Goal: Information Seeking & Learning: Learn about a topic

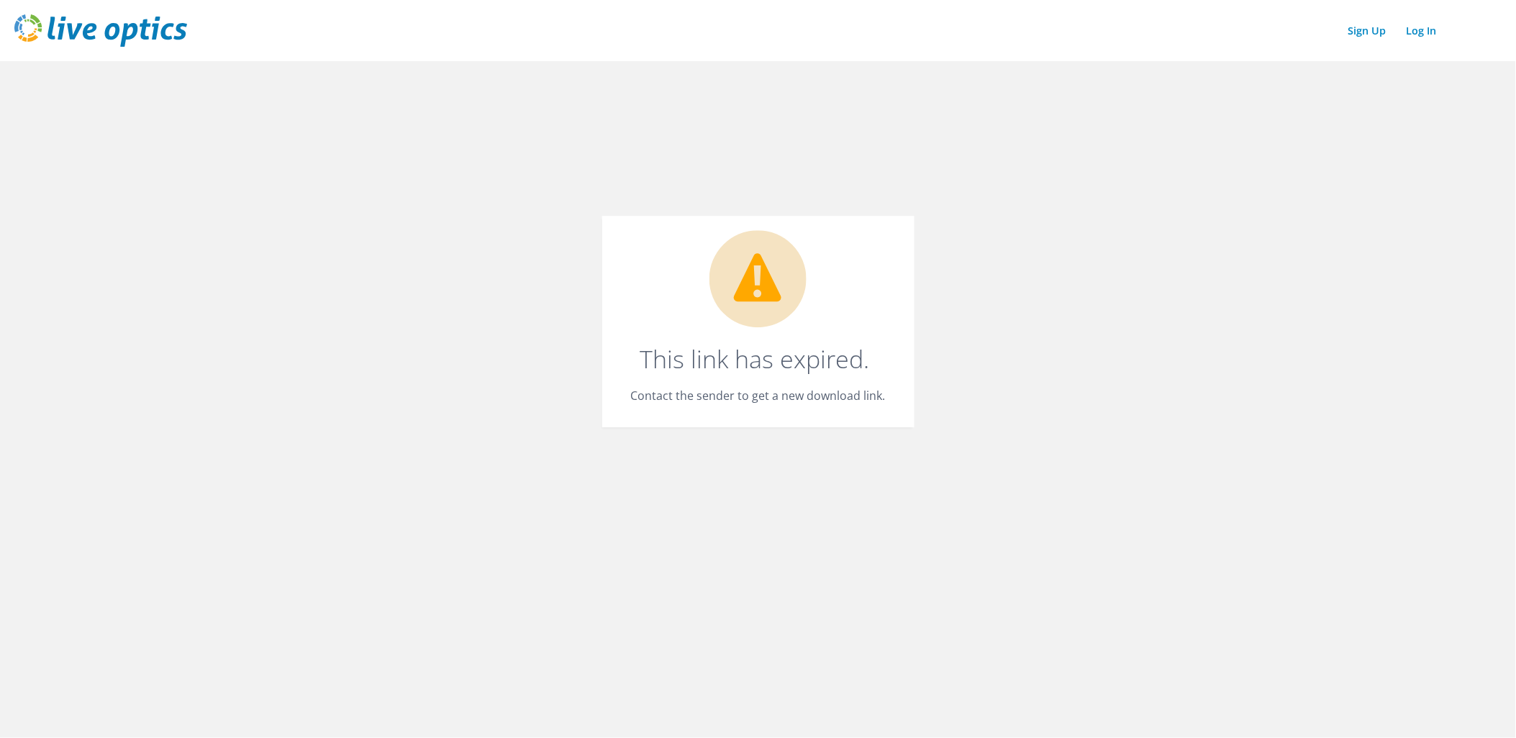
click at [117, 49] on header "Sign Up Log In" at bounding box center [758, 30] width 1516 height 61
click at [149, 40] on img at bounding box center [100, 30] width 173 height 32
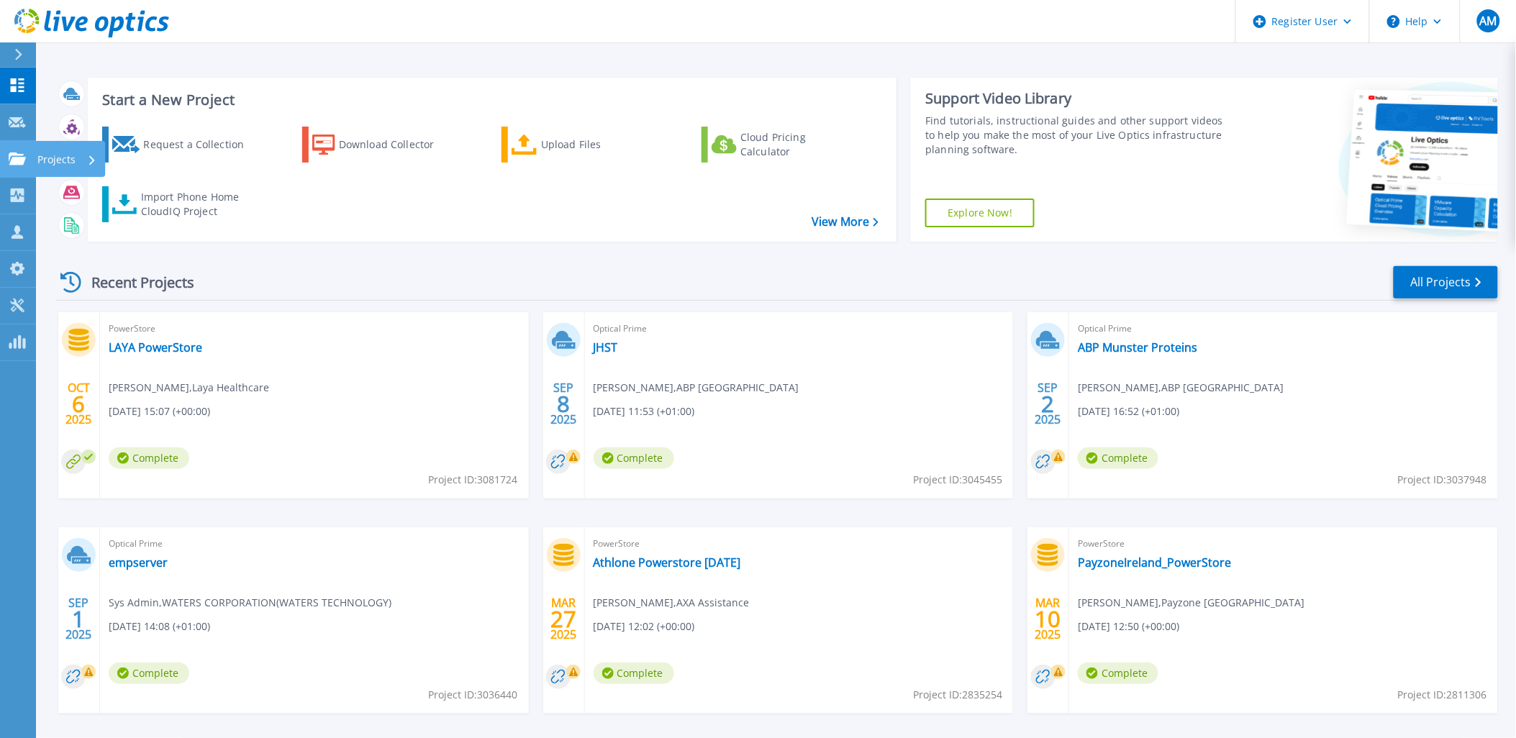
click at [16, 144] on link "Projects Projects" at bounding box center [18, 159] width 36 height 37
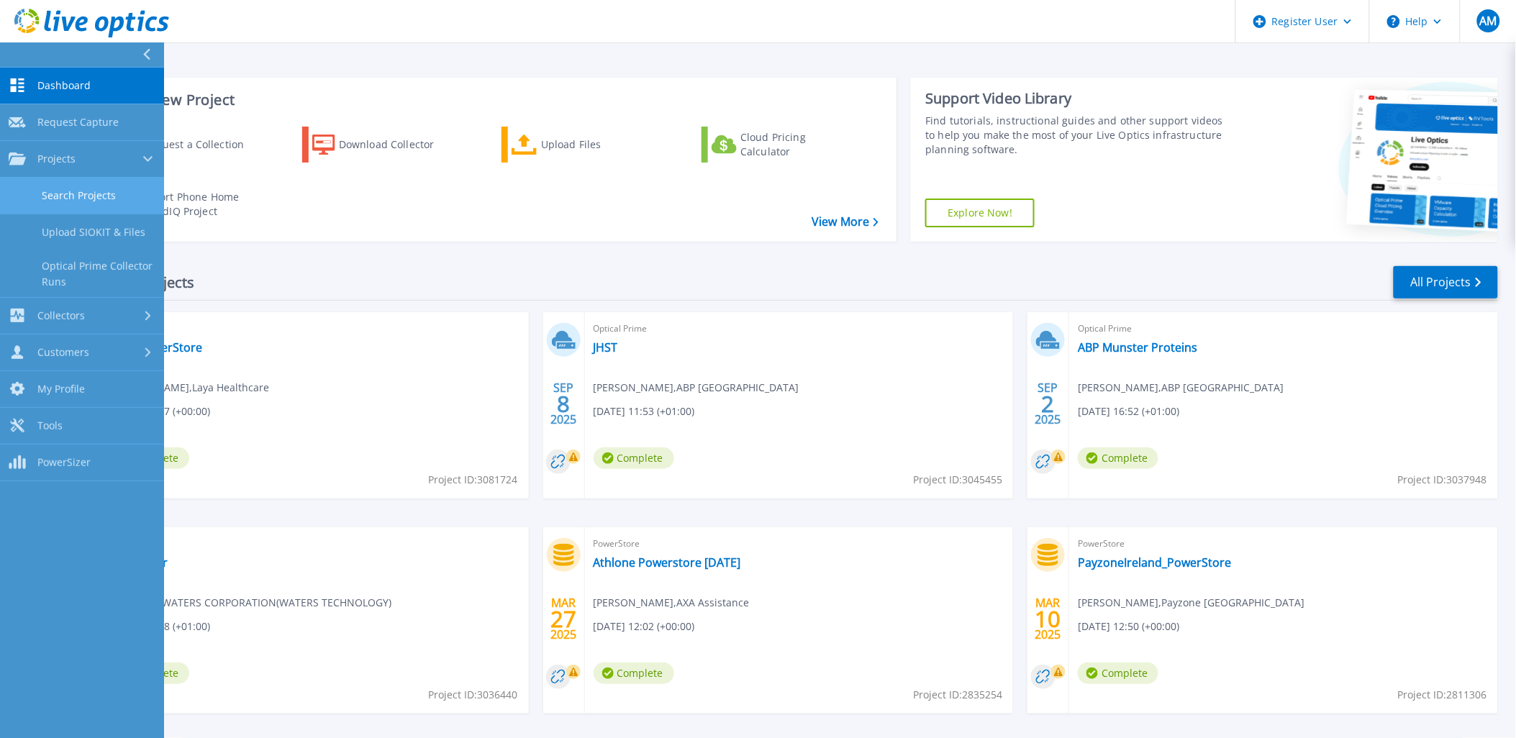
click at [82, 201] on link "Search Projects" at bounding box center [82, 196] width 164 height 37
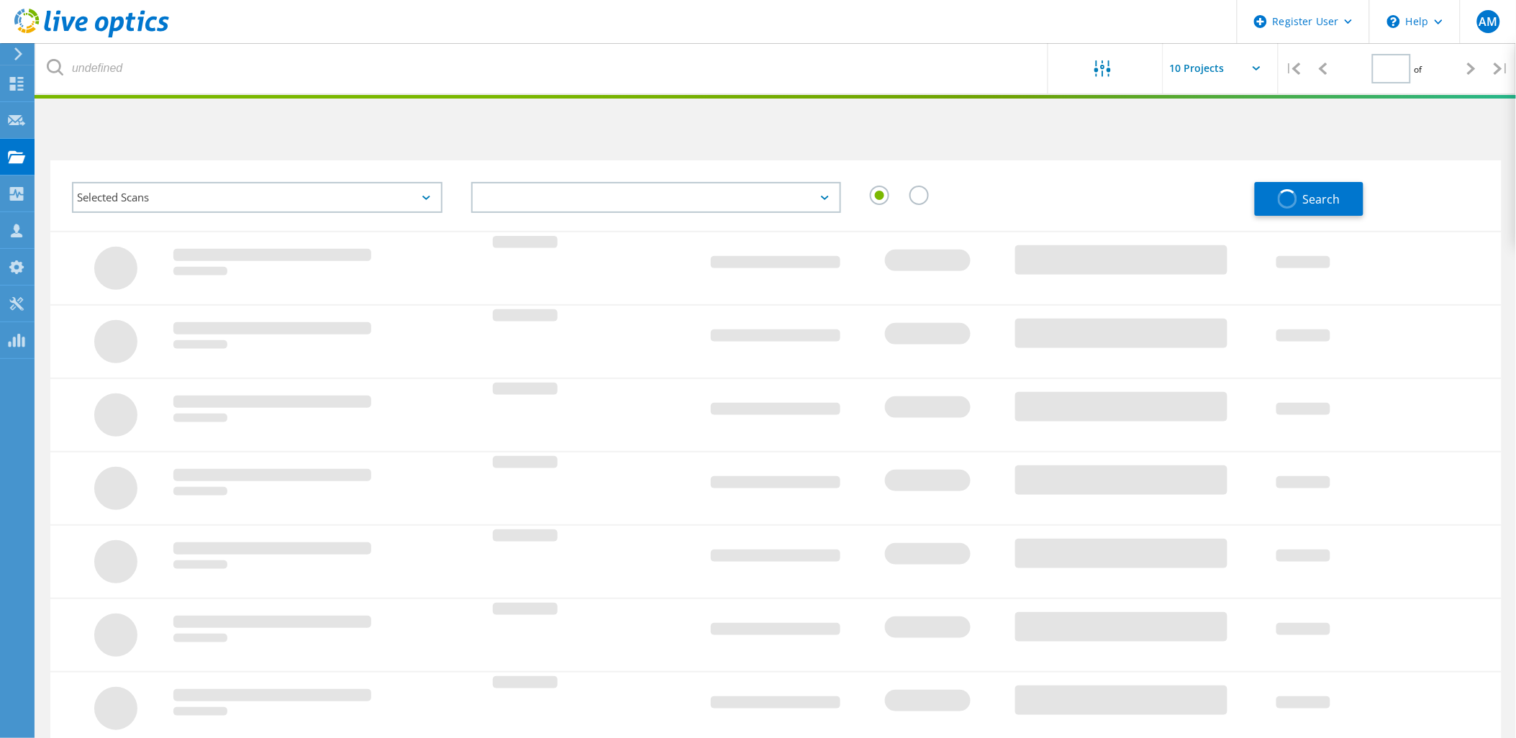
type input "1"
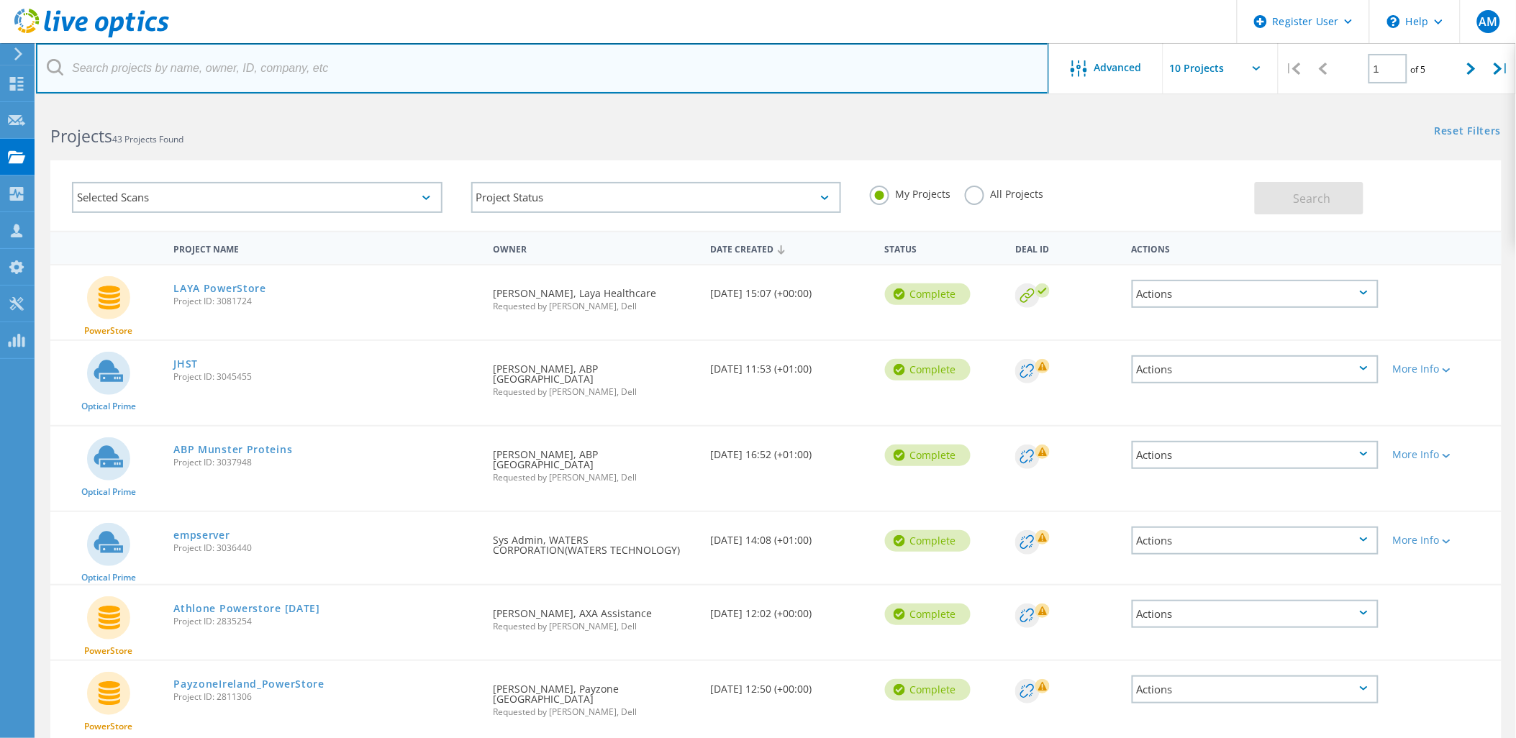
click at [242, 70] on input "text" at bounding box center [542, 68] width 1013 height 50
paste input "3400016774447.1"
drag, startPoint x: 171, startPoint y: 63, endPoint x: -94, endPoint y: 34, distance: 265.6
click at [0, 34] on html "Register User \n Help Explore Helpful Articles Contact Support AM Dell User Ail…" at bounding box center [758, 558] width 1516 height 1116
drag, startPoint x: 204, startPoint y: 68, endPoint x: -215, endPoint y: 91, distance: 420.1
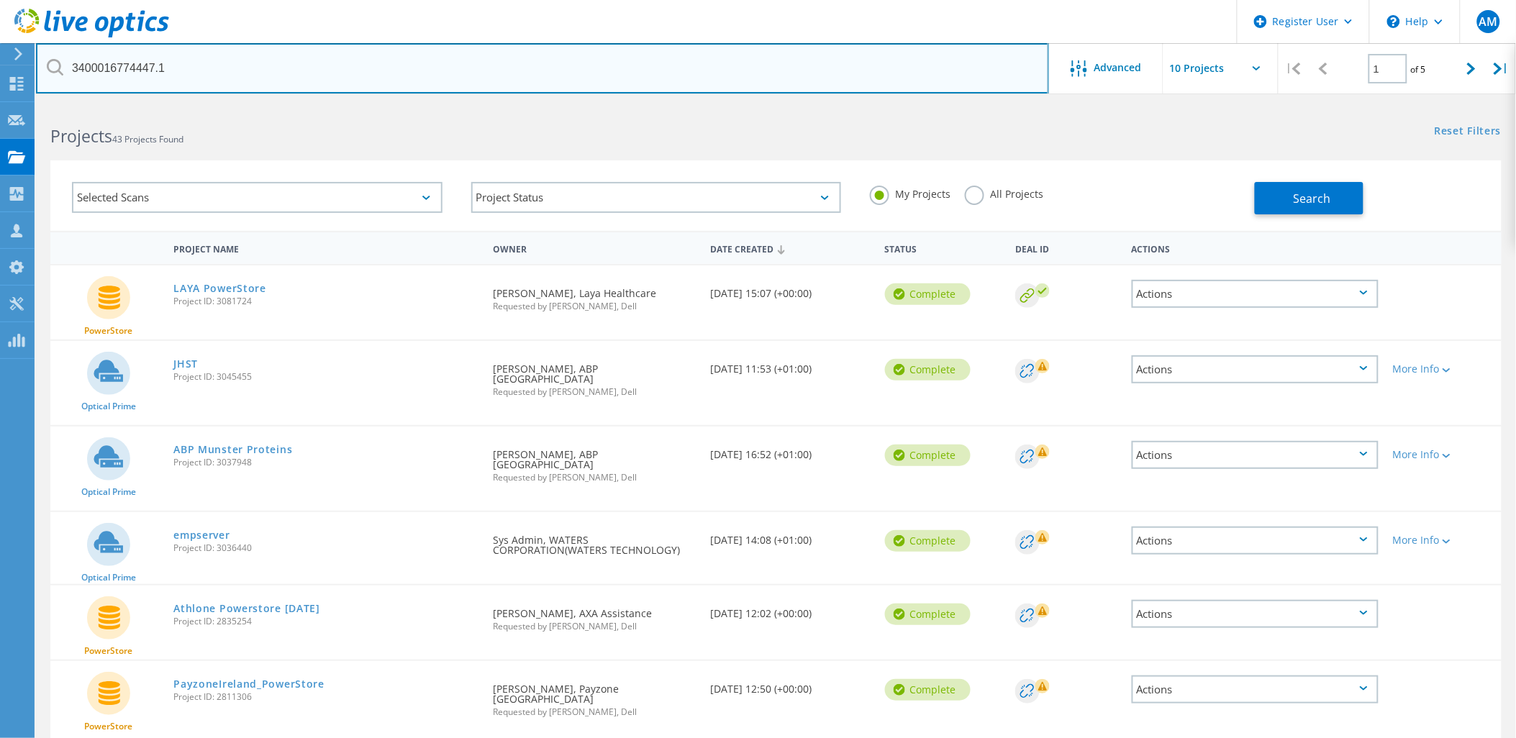
click at [0, 91] on html "Register User \n Help Explore Helpful Articles Contact Support AM Dell User Ail…" at bounding box center [758, 558] width 1516 height 1116
paste input "[PERSON_NAME][EMAIL_ADDRESS][PERSON_NAME][DOMAIN_NAME]"
type input "[PERSON_NAME][EMAIL_ADDRESS][PERSON_NAME][DOMAIN_NAME]"
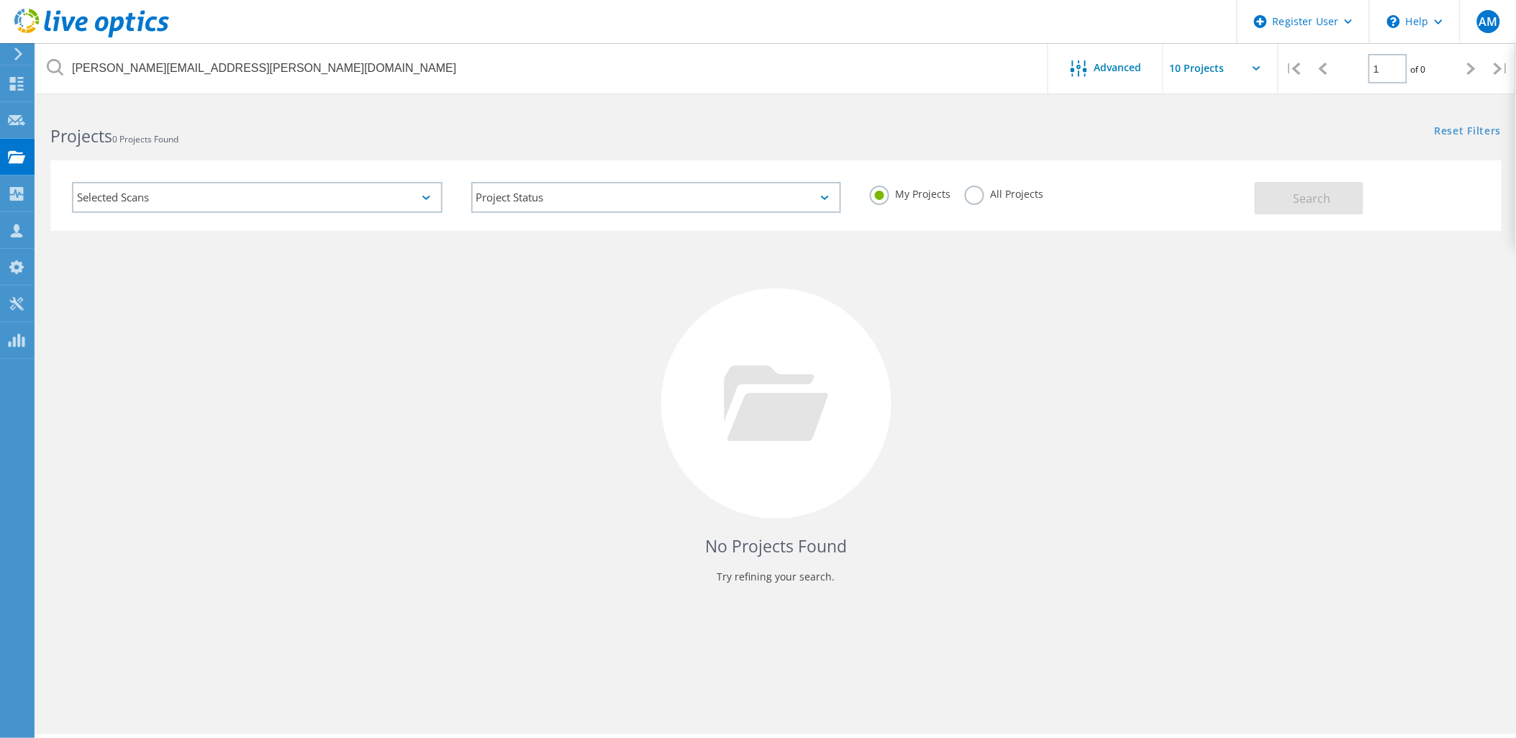
click at [984, 201] on div "All Projects" at bounding box center [1004, 196] width 78 height 21
click at [983, 199] on div "All Projects" at bounding box center [1004, 196] width 78 height 21
drag, startPoint x: 983, startPoint y: 199, endPoint x: 976, endPoint y: 199, distance: 7.9
click at [976, 199] on label "All Projects" at bounding box center [1004, 193] width 78 height 14
click at [0, 0] on input "All Projects" at bounding box center [0, 0] width 0 height 0
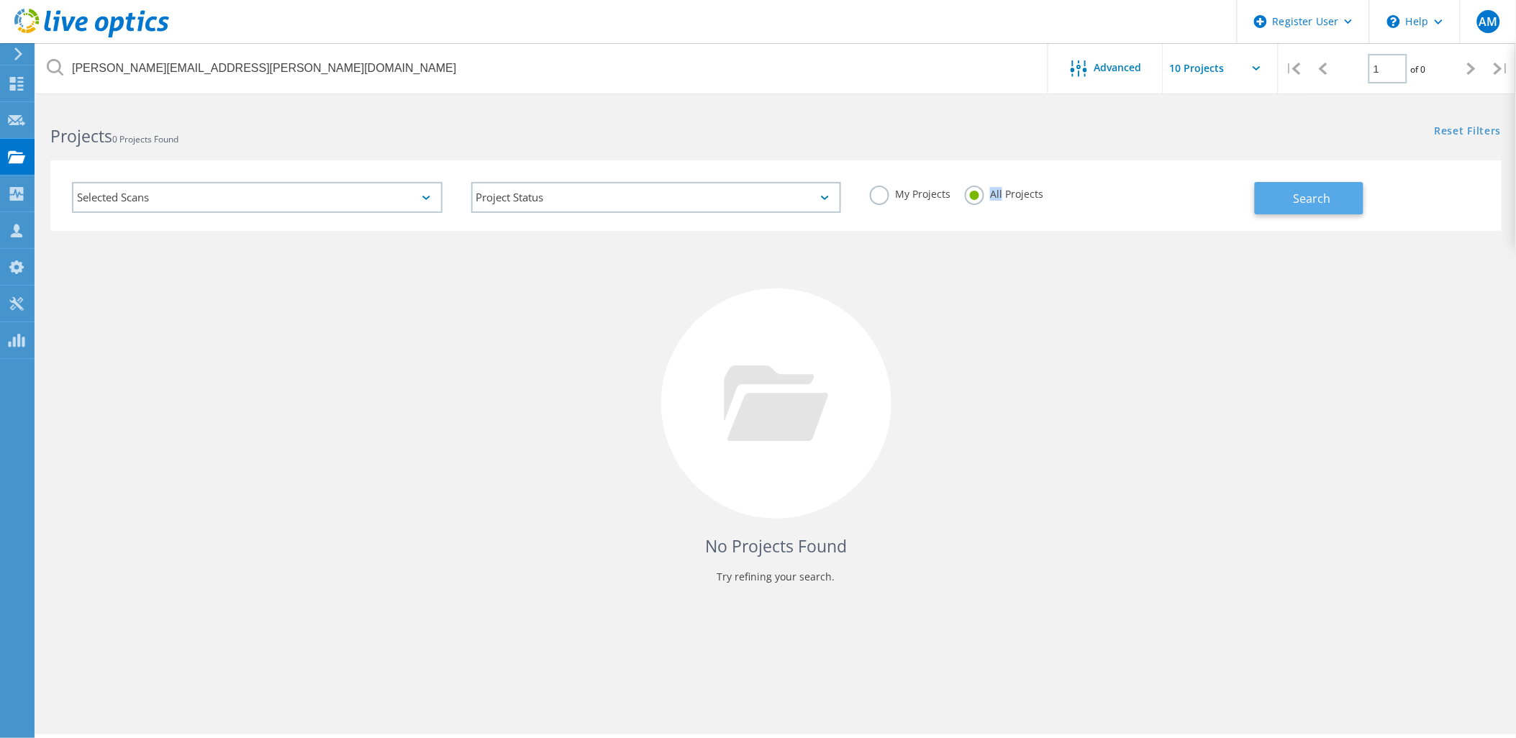
click at [1278, 200] on button "Search" at bounding box center [1309, 198] width 109 height 32
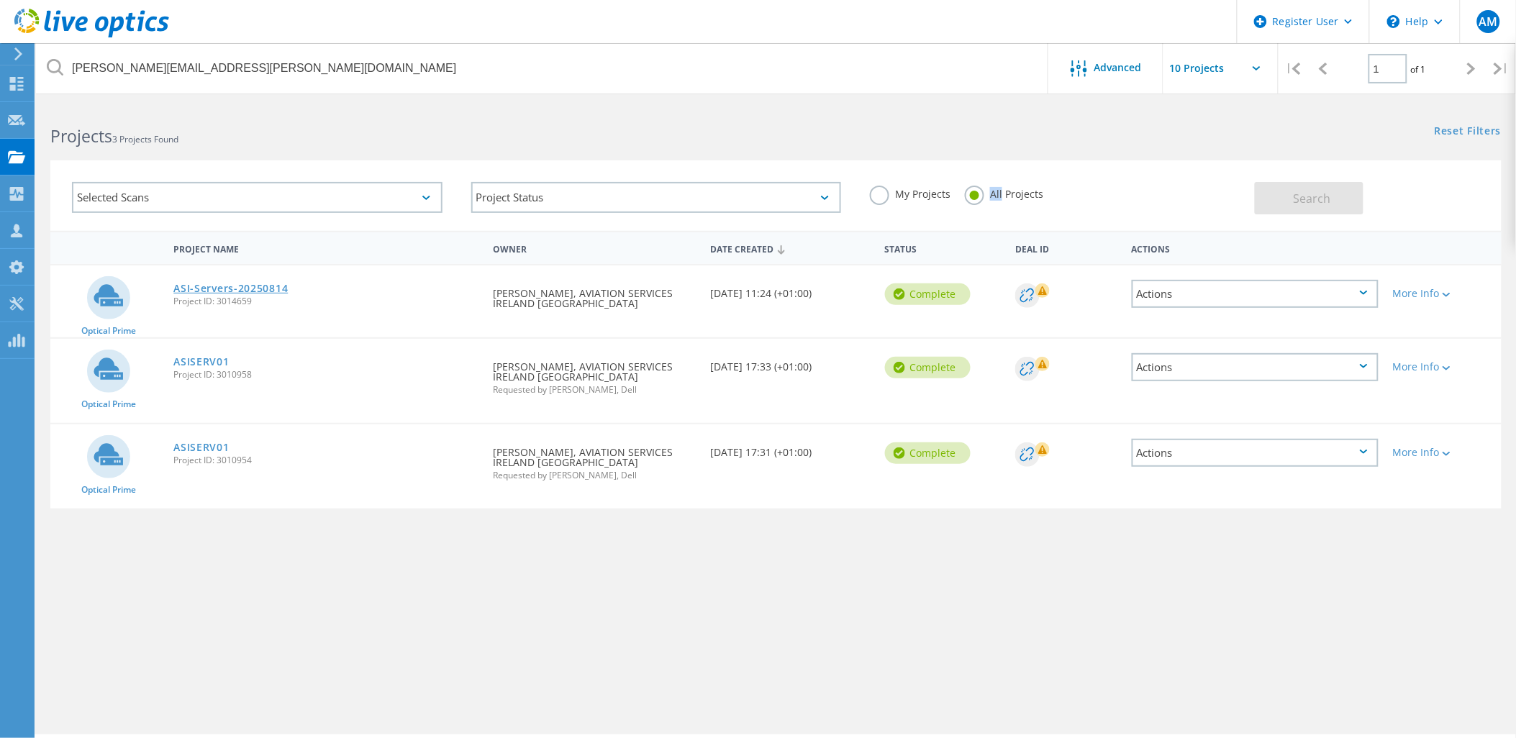
click at [228, 290] on link "ASI-Servers-20250814" at bounding box center [230, 288] width 114 height 10
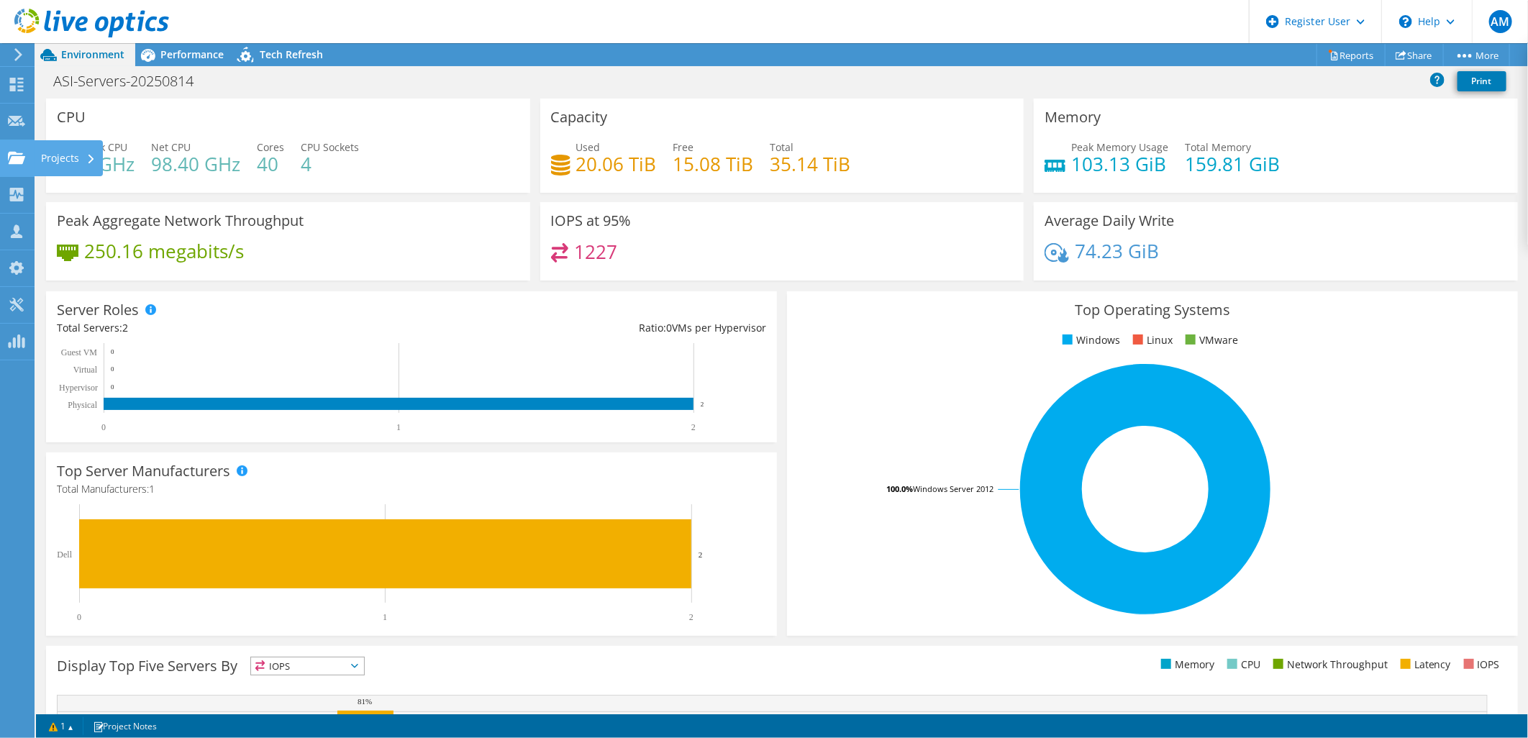
click at [14, 152] on use at bounding box center [16, 157] width 17 height 12
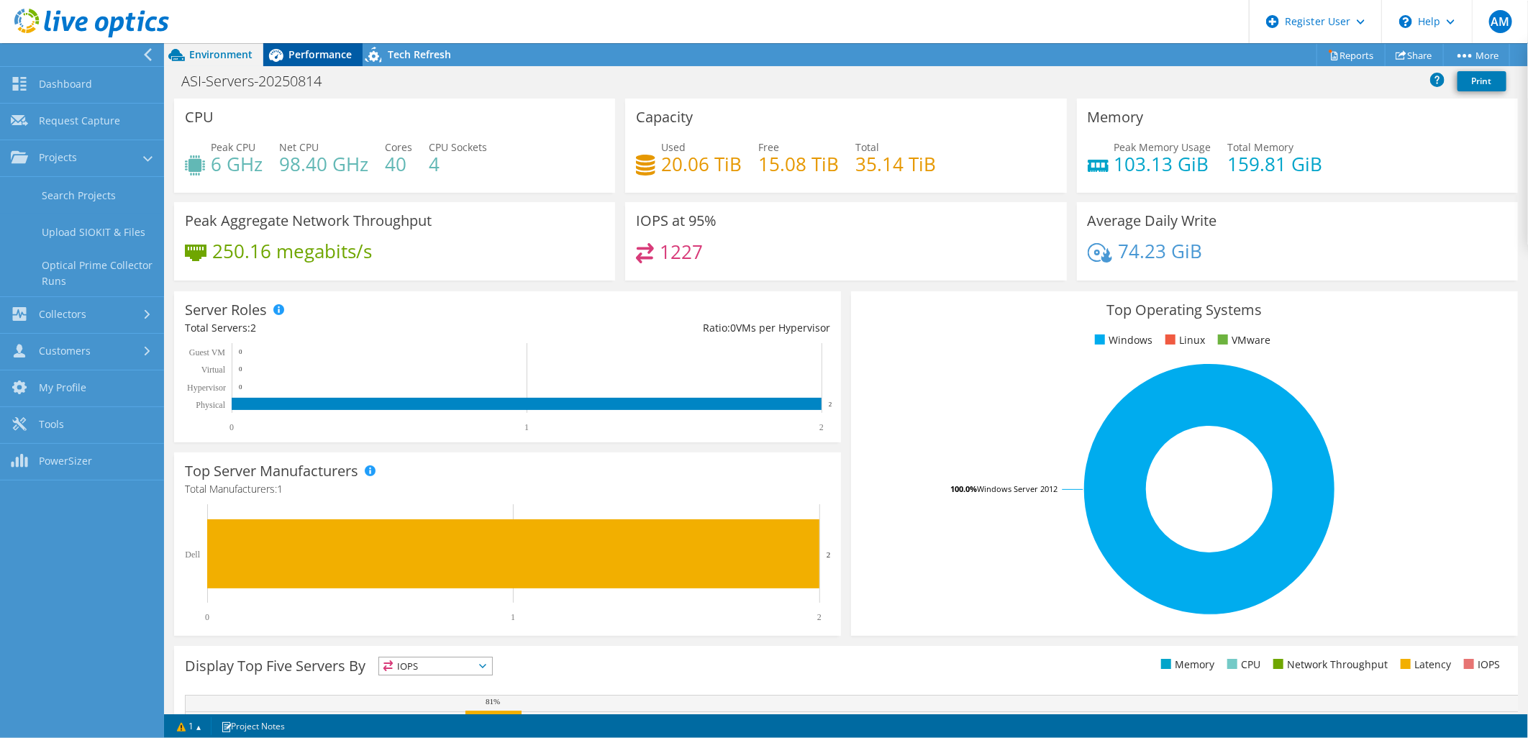
click at [328, 54] on span "Performance" at bounding box center [319, 54] width 63 height 14
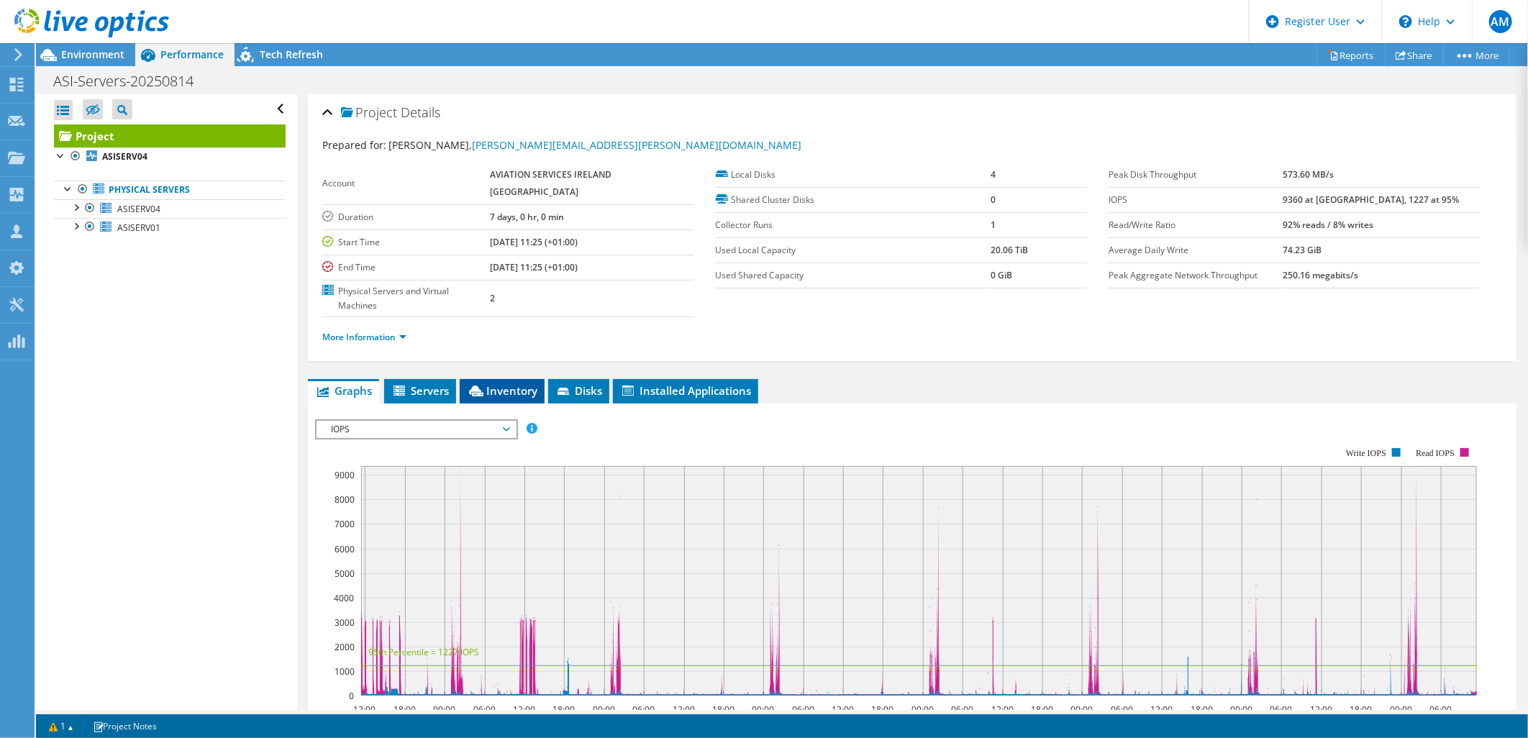
click at [477, 379] on li "Inventory" at bounding box center [502, 391] width 85 height 24
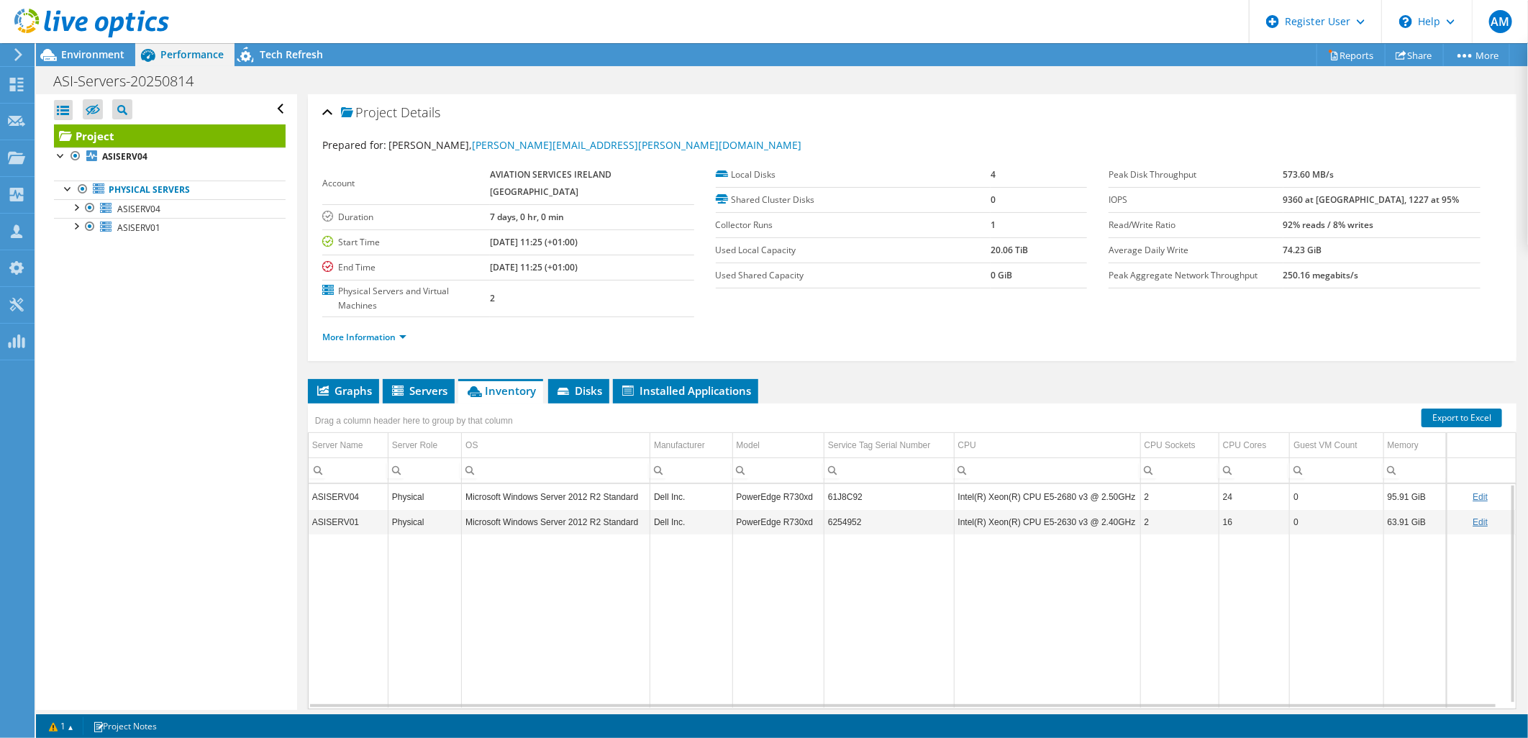
click at [840, 484] on td "61J8C92" at bounding box center [889, 496] width 130 height 25
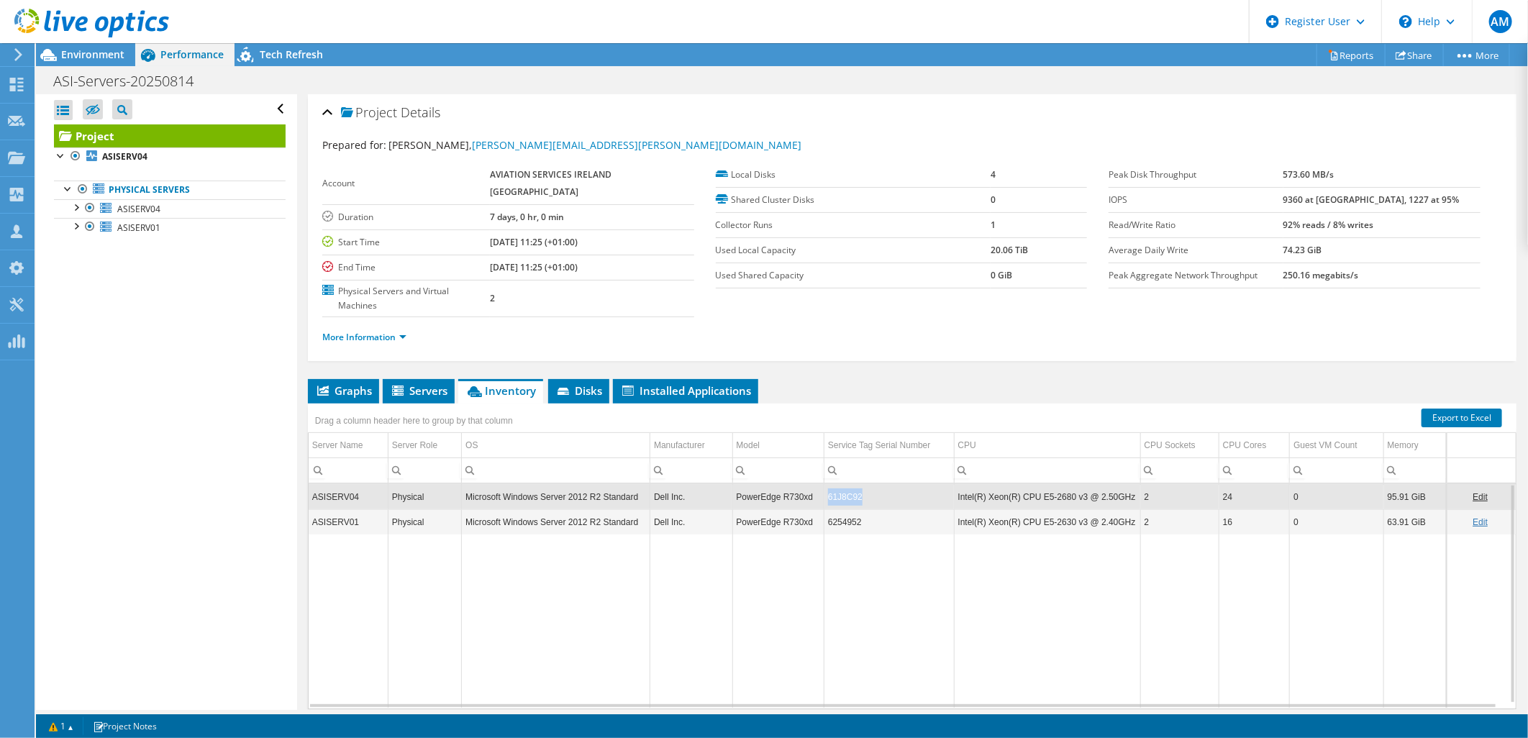
click at [840, 484] on td "61J8C92" at bounding box center [889, 496] width 130 height 25
copy td "61J8C92"
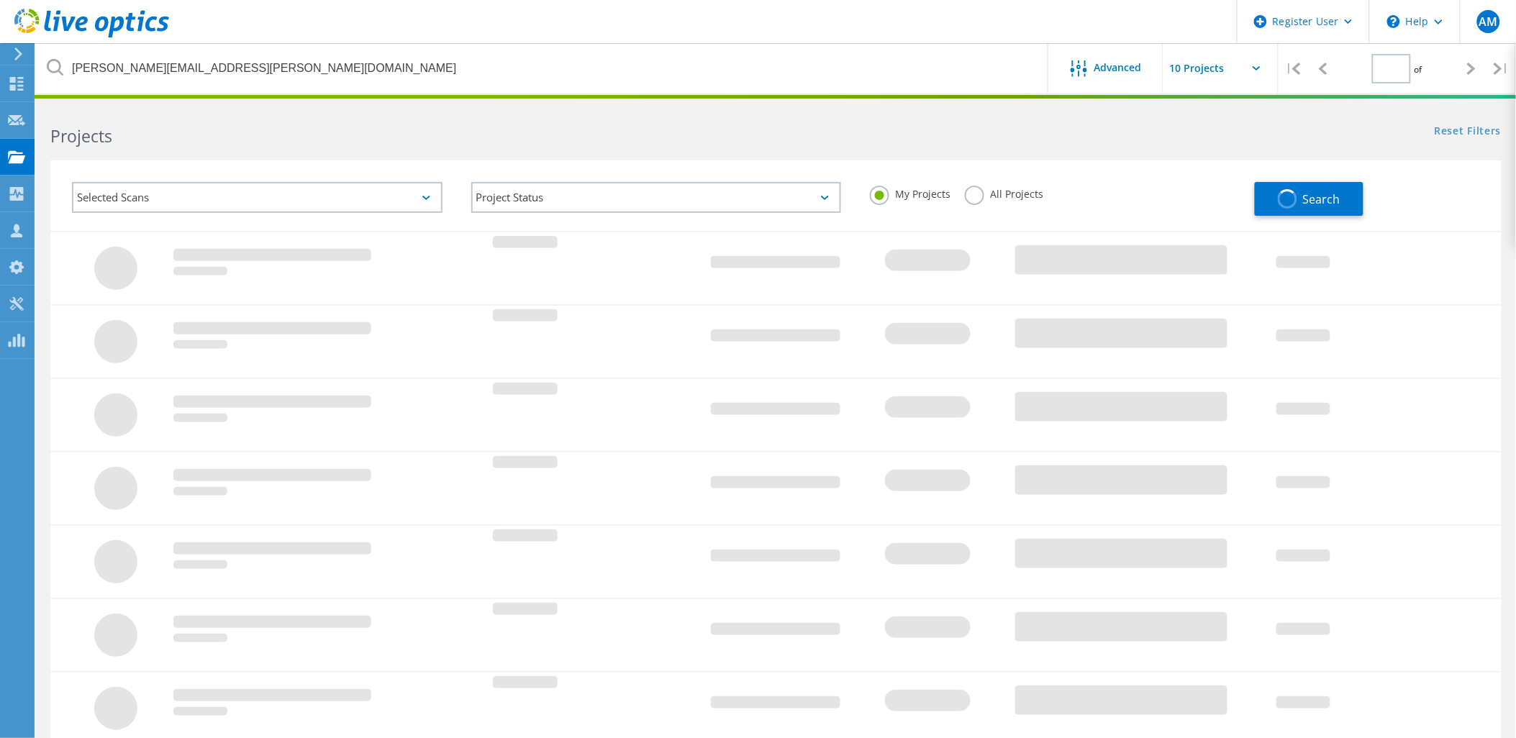
type input "1"
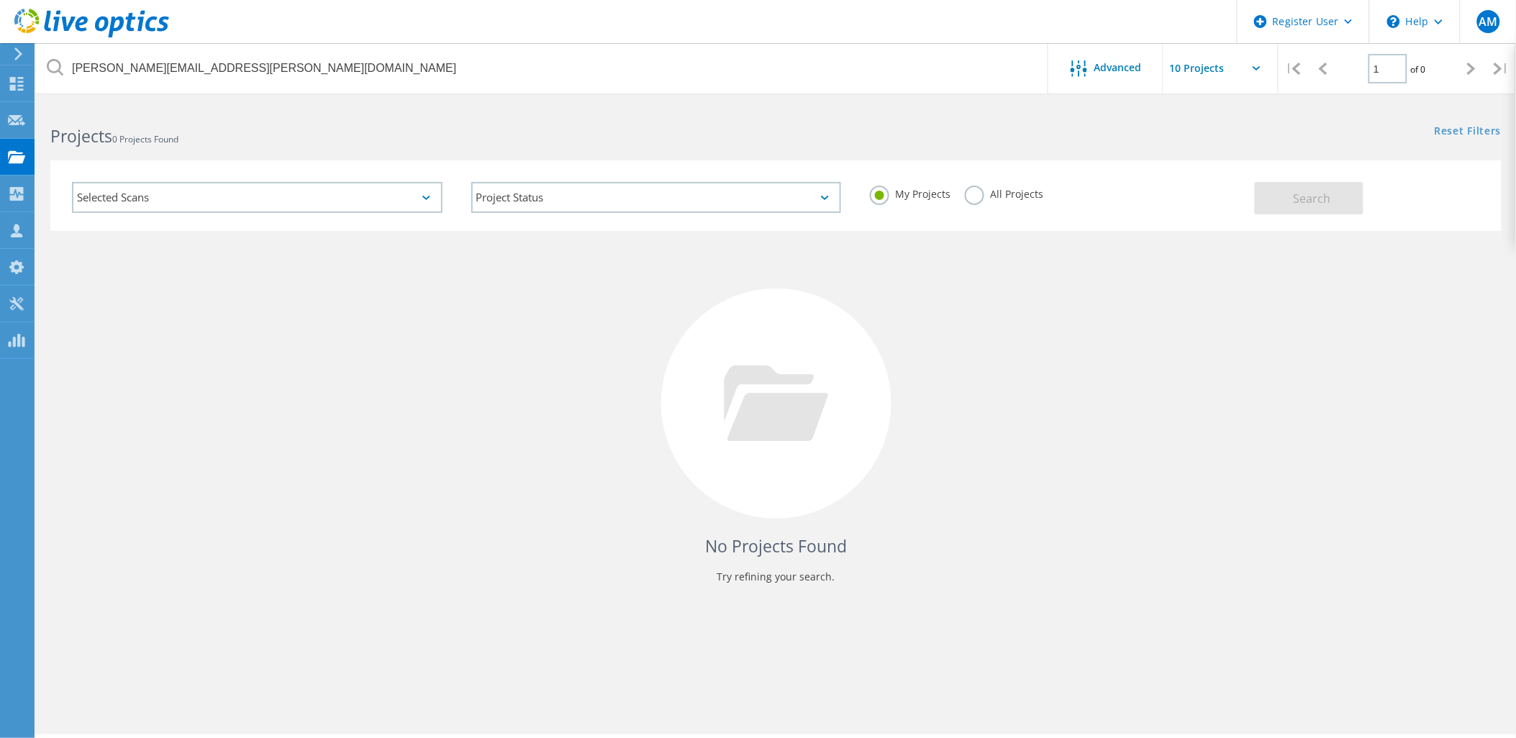
click at [984, 188] on label "All Projects" at bounding box center [1004, 193] width 78 height 14
click at [0, 0] on input "All Projects" at bounding box center [0, 0] width 0 height 0
click at [1275, 187] on button "Search" at bounding box center [1309, 198] width 109 height 32
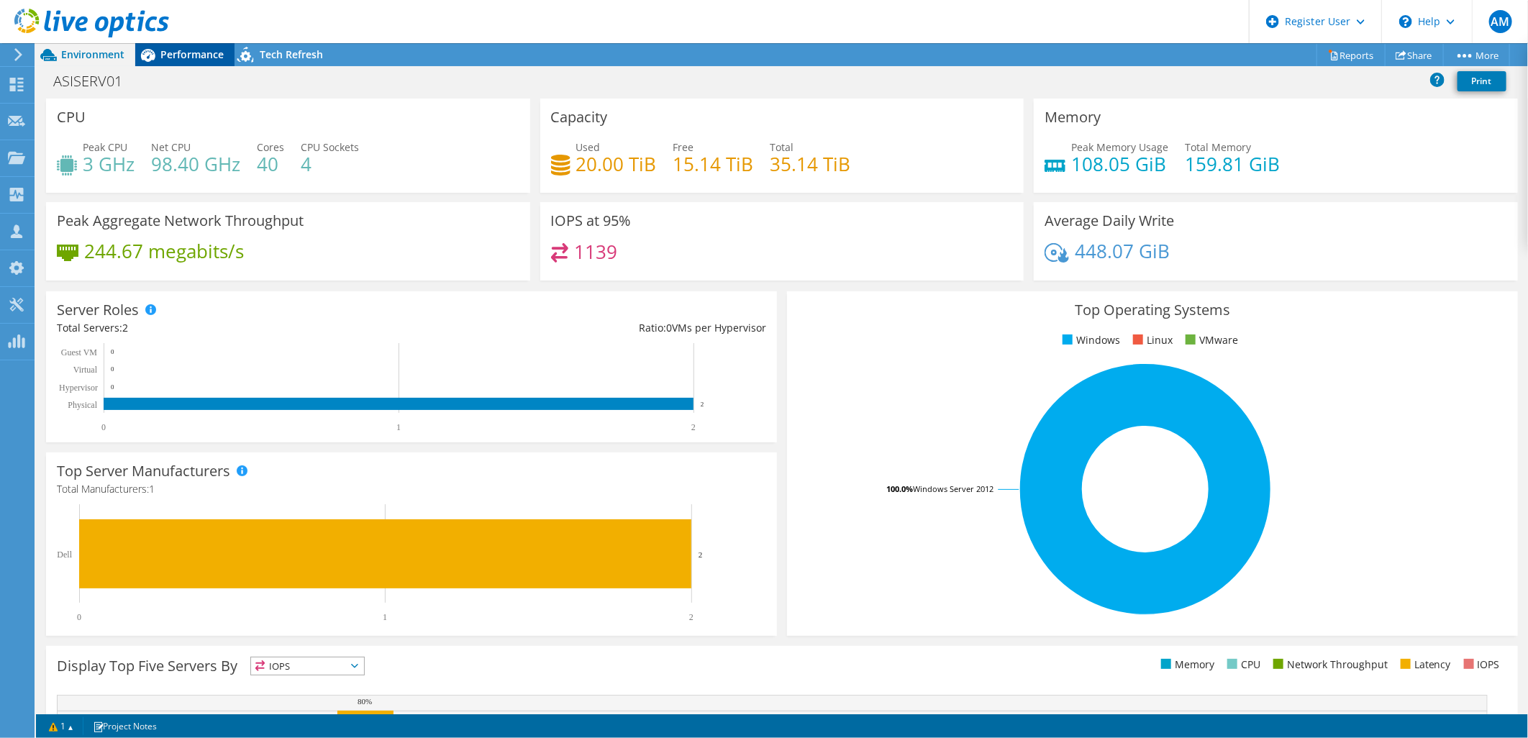
click at [185, 53] on span "Performance" at bounding box center [191, 54] width 63 height 14
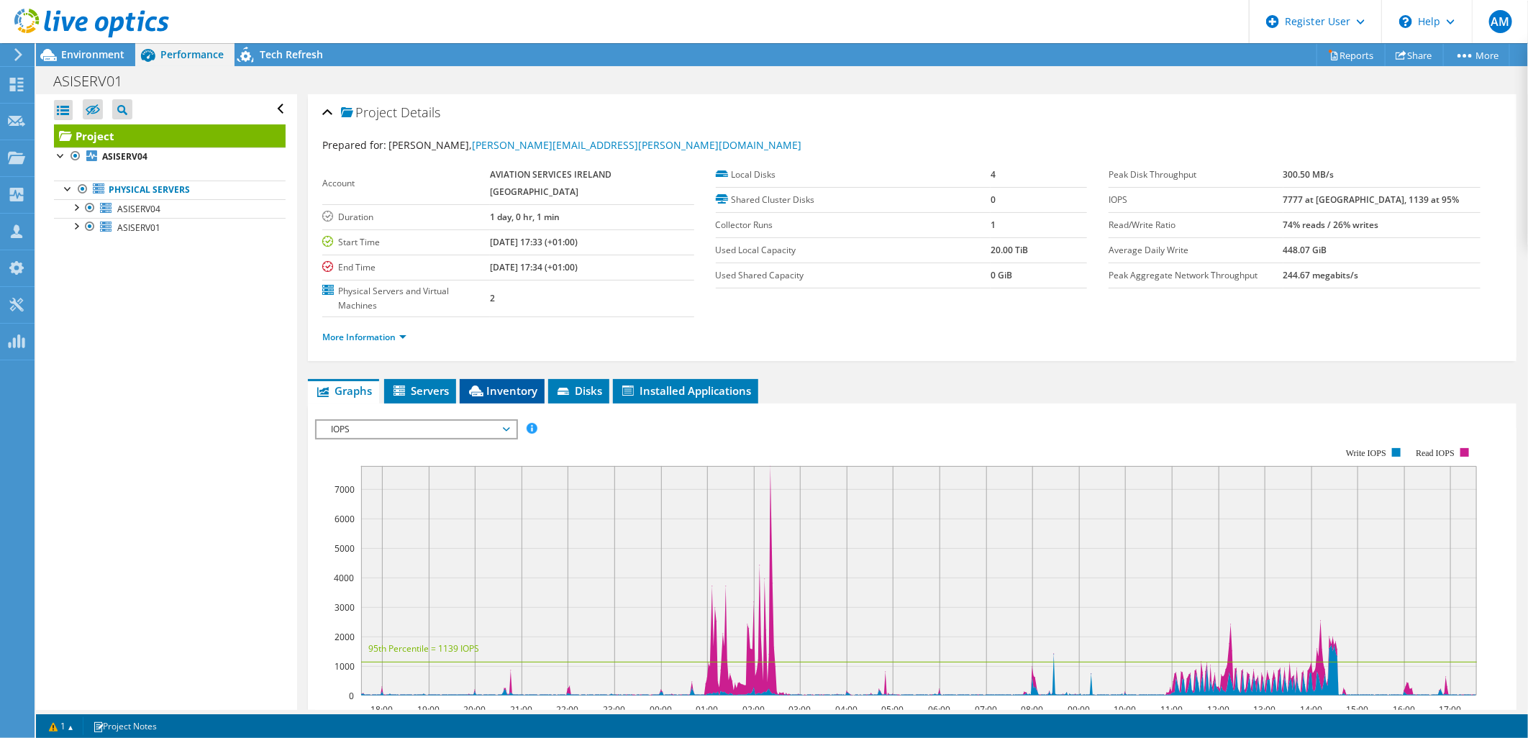
click at [513, 383] on span "Inventory" at bounding box center [502, 390] width 71 height 14
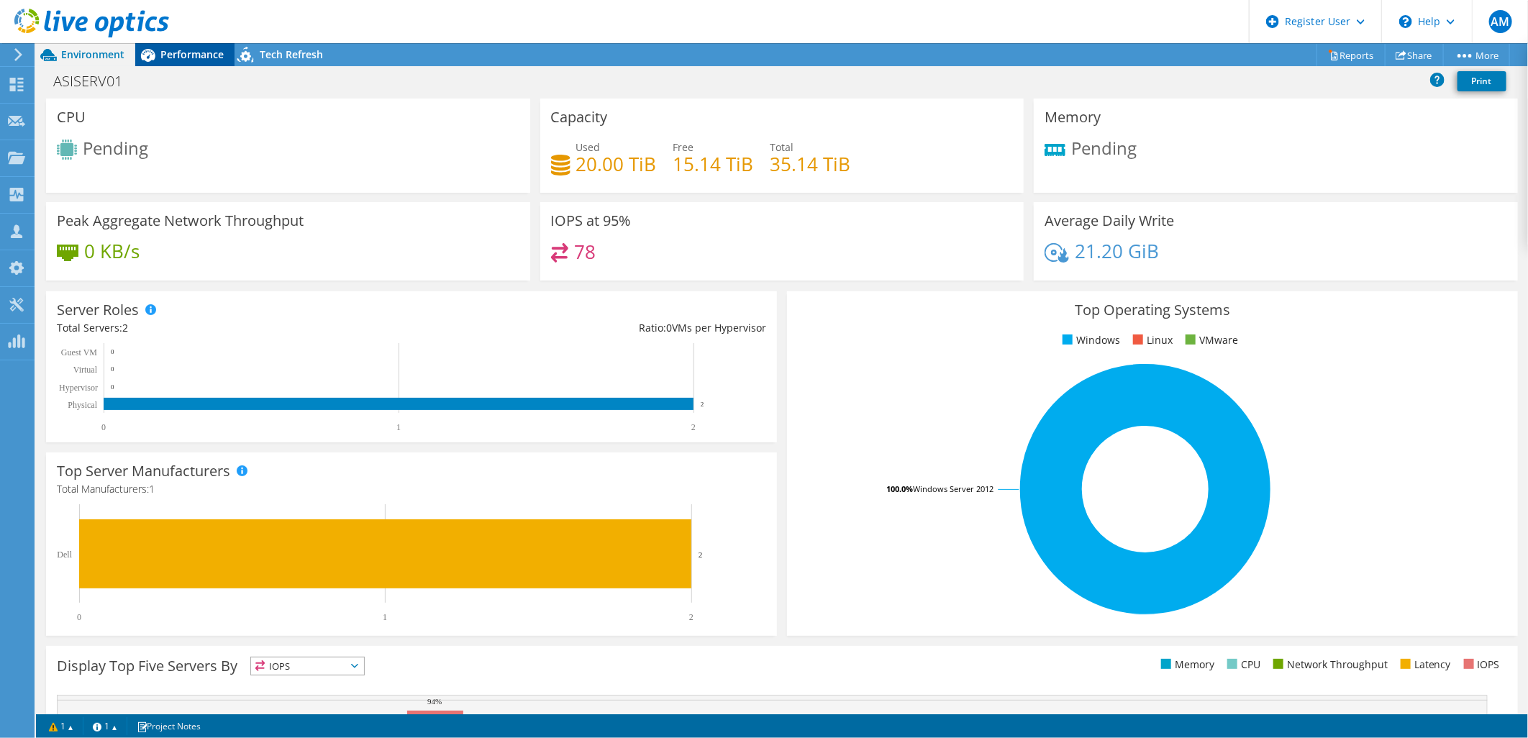
click at [173, 56] on span "Performance" at bounding box center [191, 54] width 63 height 14
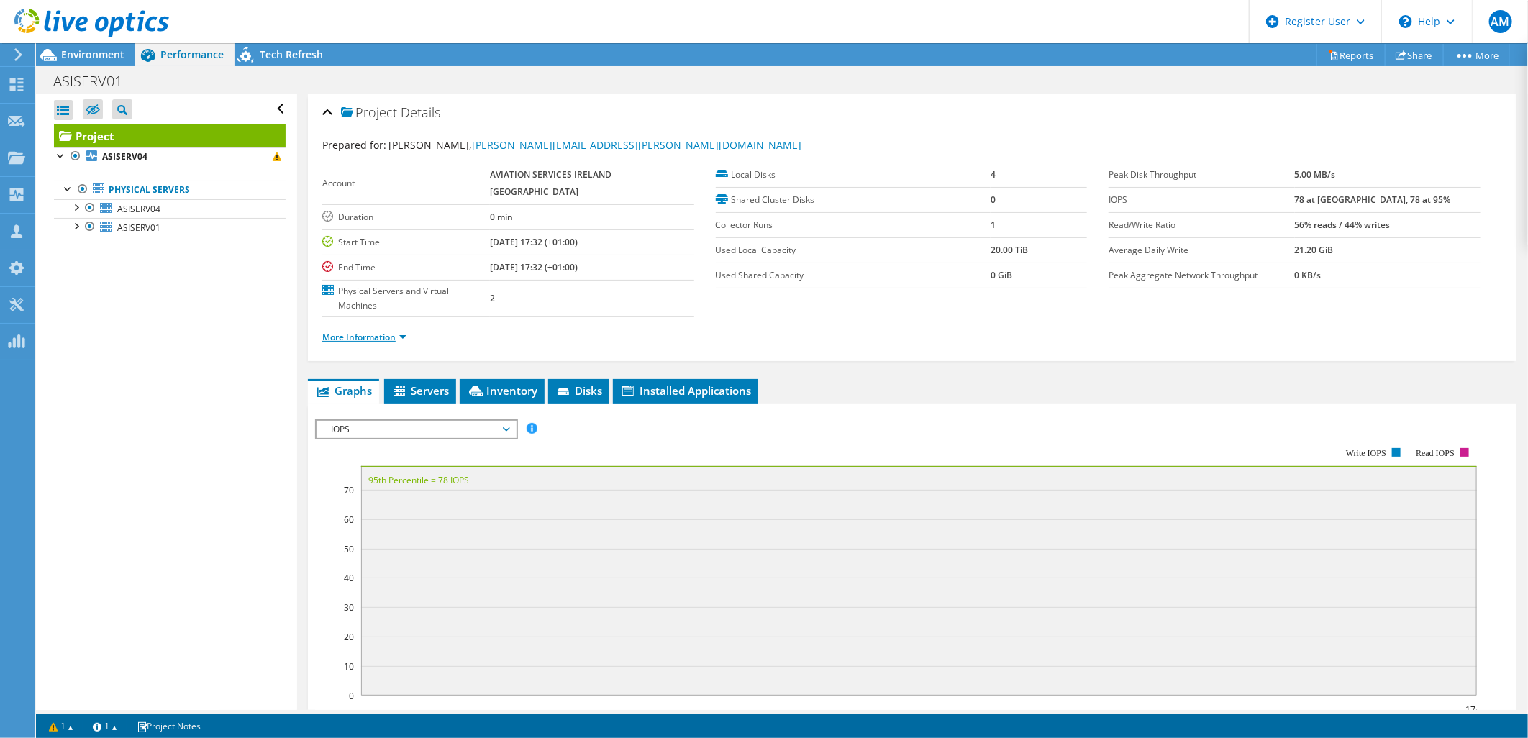
click at [398, 331] on link "More Information" at bounding box center [364, 337] width 84 height 12
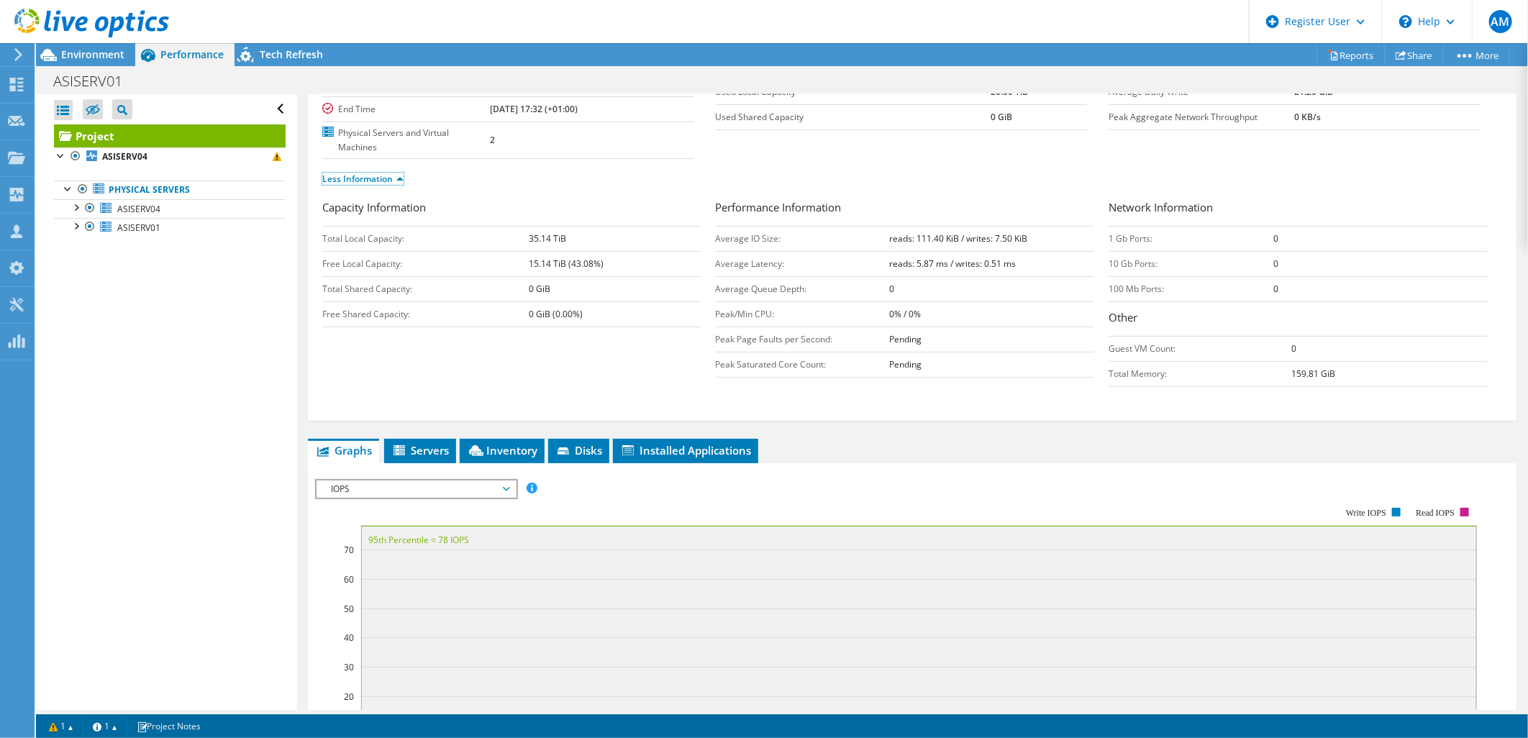
scroll to position [160, 0]
click at [423, 442] on span "Servers" at bounding box center [420, 449] width 58 height 14
